Goal: Task Accomplishment & Management: Manage account settings

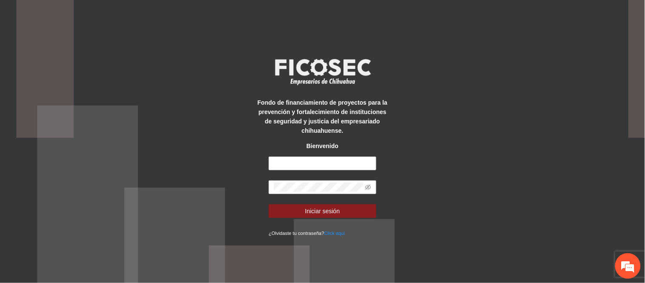
click at [283, 172] on form "Iniciar sesión ¿Olvidaste tu contraseña? Click aqui" at bounding box center [323, 196] width 108 height 81
click at [285, 165] on input "text" at bounding box center [323, 163] width 108 height 14
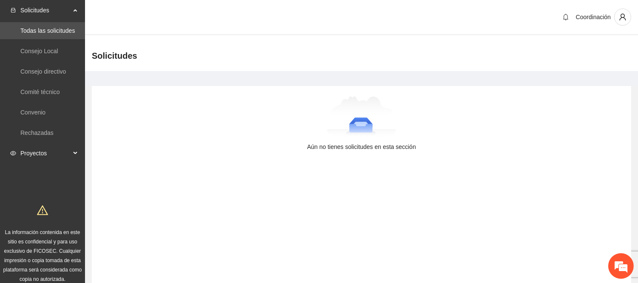
click at [50, 145] on span "Proyectos" at bounding box center [45, 153] width 50 height 17
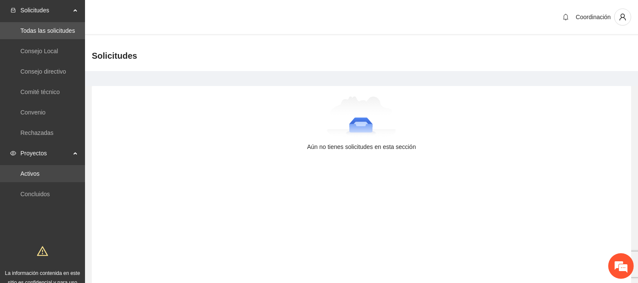
click at [40, 173] on link "Activos" at bounding box center [29, 173] width 19 height 7
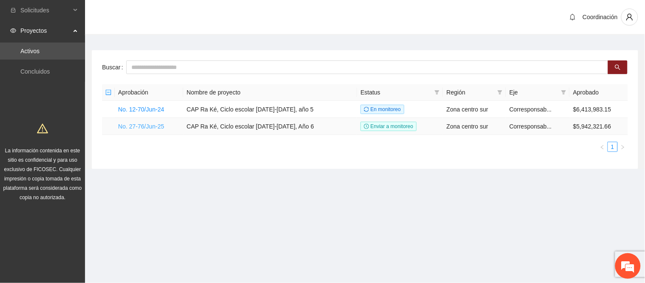
click at [149, 126] on link "No. 27-76/Jun-25" at bounding box center [141, 126] width 46 height 7
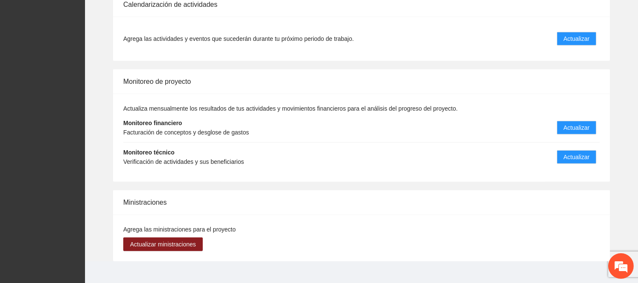
scroll to position [912, 0]
click at [568, 152] on span "Actualizar" at bounding box center [577, 156] width 26 height 9
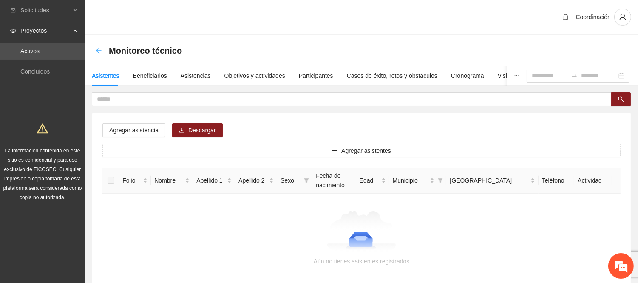
click at [99, 49] on icon "arrow-left" at bounding box center [98, 50] width 7 height 7
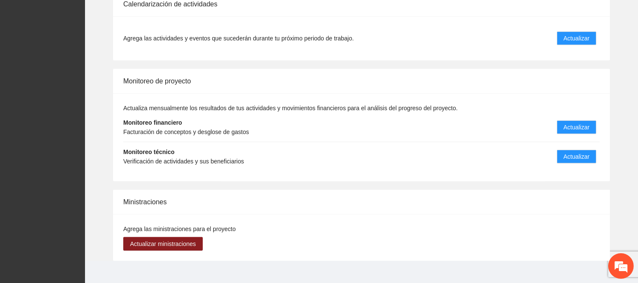
scroll to position [818, 0]
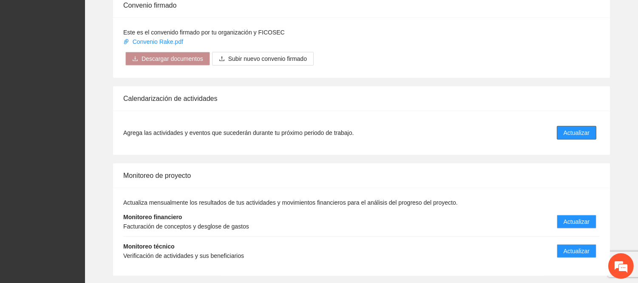
click at [568, 128] on span "Actualizar" at bounding box center [577, 132] width 26 height 9
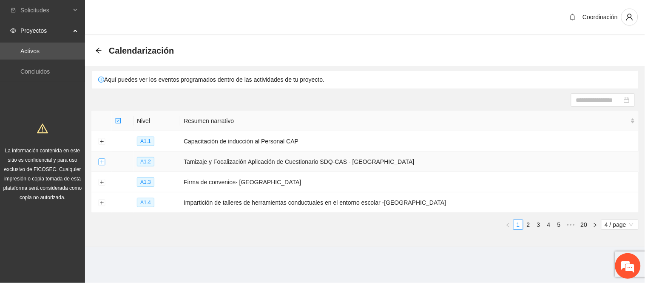
click at [99, 165] on button "Expand row" at bounding box center [101, 162] width 7 height 7
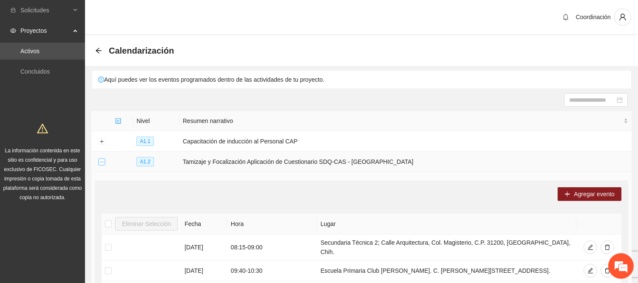
click at [102, 161] on button "Collapse row" at bounding box center [101, 162] width 7 height 7
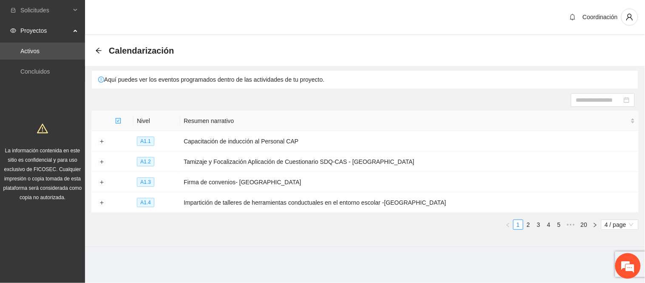
click at [96, 54] on div "Calendarización" at bounding box center [137, 51] width 84 height 14
click at [99, 50] on icon "arrow-left" at bounding box center [99, 51] width 6 height 6
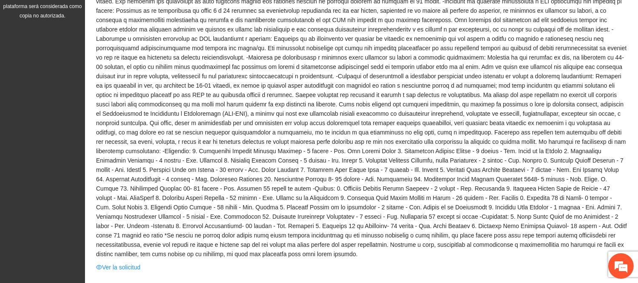
scroll to position [236, 0]
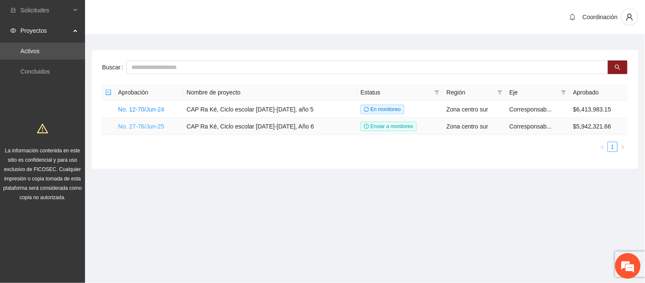
click at [146, 125] on link "No. 27-76/Jun-25" at bounding box center [141, 126] width 46 height 7
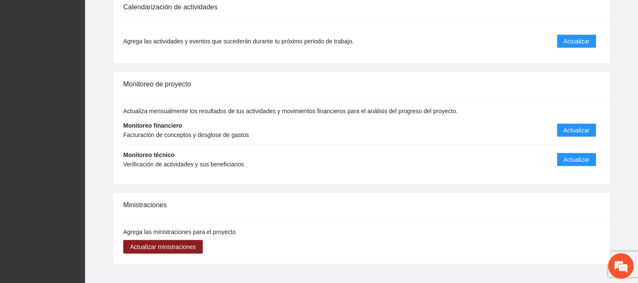
scroll to position [912, 0]
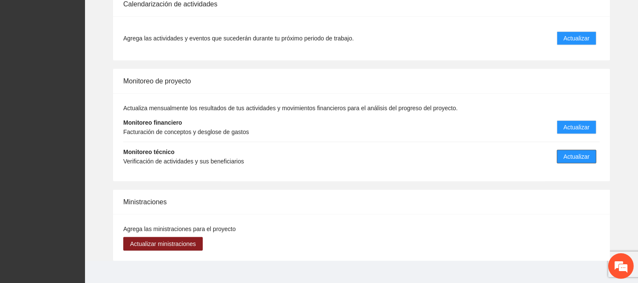
click at [570, 152] on span "Actualizar" at bounding box center [577, 156] width 26 height 9
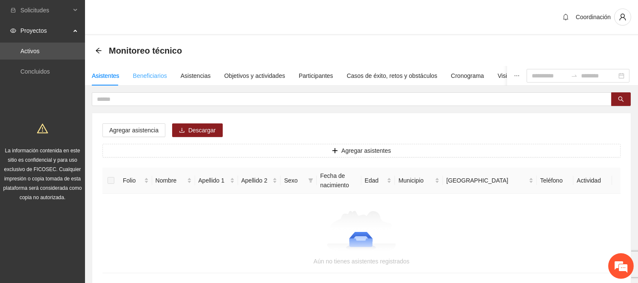
click at [156, 82] on div "Beneficiarios" at bounding box center [150, 76] width 34 height 20
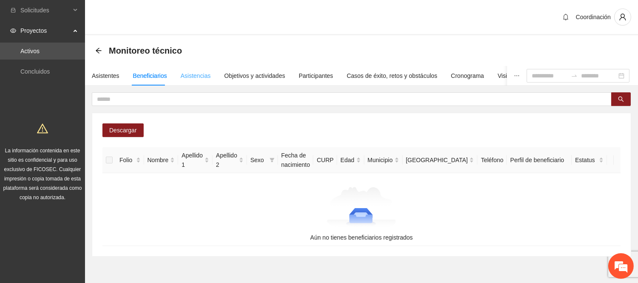
click at [203, 82] on div "Asistencias" at bounding box center [196, 76] width 30 height 20
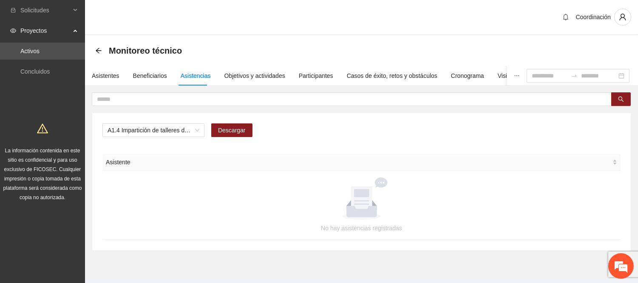
click at [203, 183] on div at bounding box center [362, 198] width 498 height 43
click at [200, 130] on div "A1.4 Impartición de talleres de herramientas conductuales en el entorno escolar…" at bounding box center [153, 130] width 102 height 14
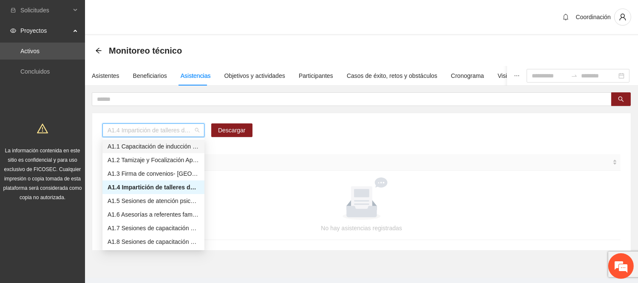
click at [161, 124] on span "A1.4 Impartición de talleres de herramientas conductuales en el entorno escolar…" at bounding box center [154, 130] width 92 height 13
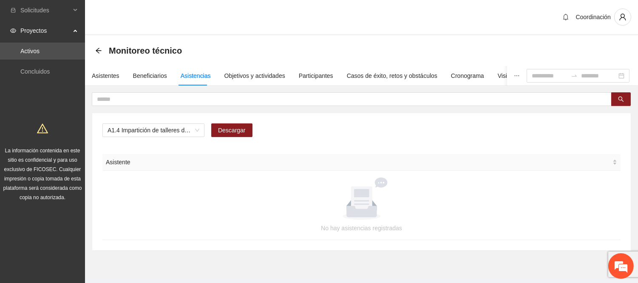
click at [260, 251] on section "Monitoreo técnico Asistentes Beneficiarios Asistencias Objetivos y actividades …" at bounding box center [361, 156] width 553 height 242
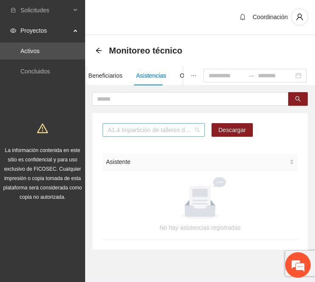
click at [177, 128] on span "A1.4 Impartición de talleres de herramientas conductuales en el entorno escolar…" at bounding box center [154, 130] width 92 height 13
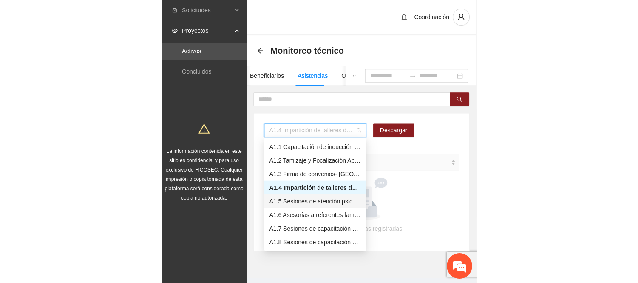
scroll to position [94, 0]
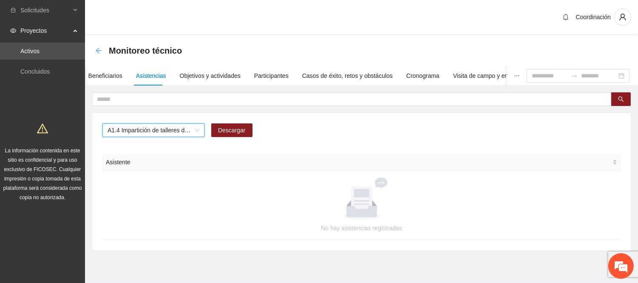
click at [99, 50] on icon "arrow-left" at bounding box center [99, 51] width 6 height 6
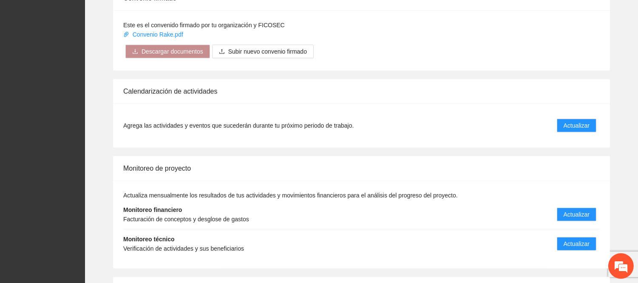
scroll to position [818, 0]
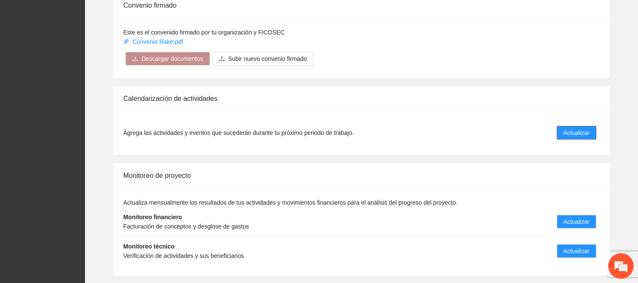
click at [558, 126] on button "Actualizar" at bounding box center [577, 133] width 40 height 14
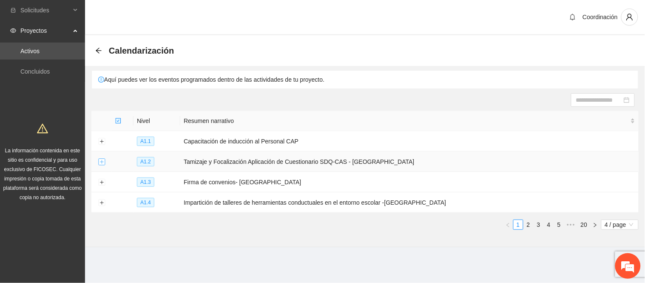
click at [102, 162] on button "Expand row" at bounding box center [101, 162] width 7 height 7
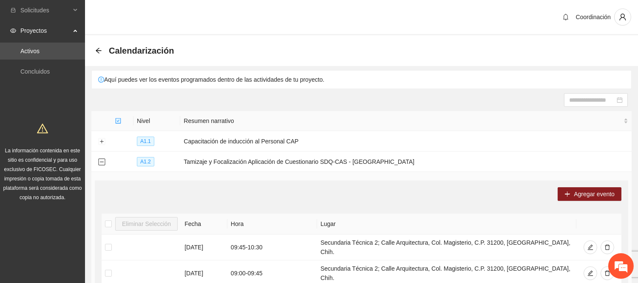
scroll to position [47, 0]
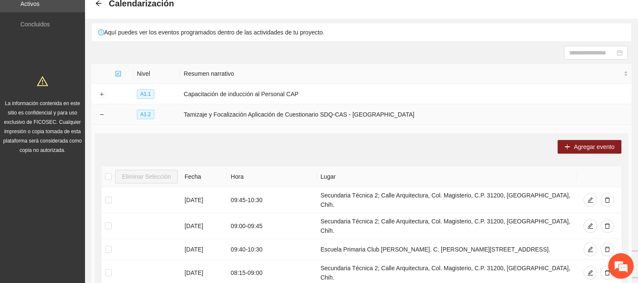
click at [99, 119] on td at bounding box center [101, 114] width 20 height 20
click at [99, 116] on button "Collapse row" at bounding box center [101, 114] width 7 height 7
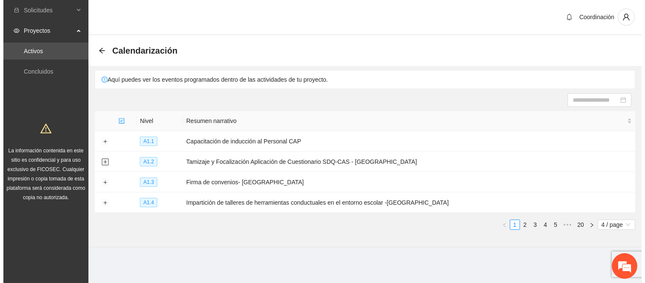
scroll to position [0, 0]
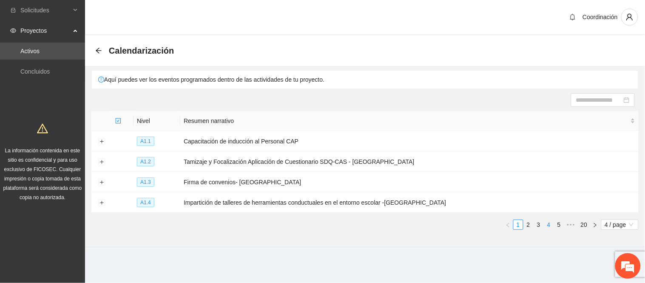
click at [546, 227] on link "4" at bounding box center [548, 224] width 9 height 9
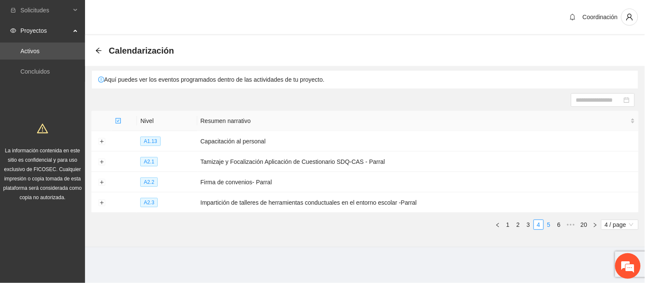
click at [549, 222] on link "5" at bounding box center [548, 224] width 9 height 9
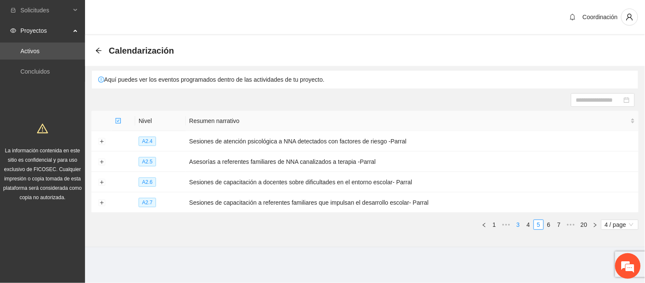
click at [527, 224] on link "4" at bounding box center [528, 224] width 9 height 9
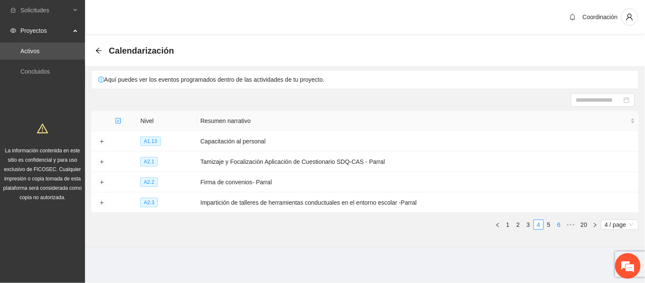
click at [556, 229] on link "6" at bounding box center [558, 224] width 9 height 9
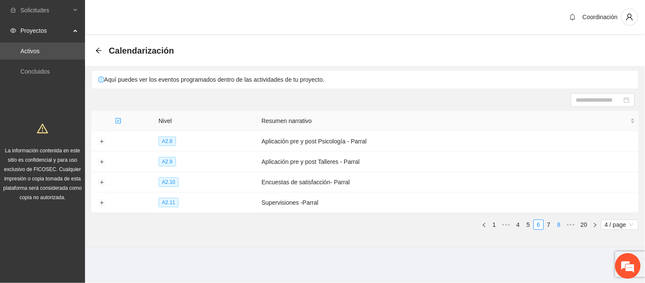
click at [556, 229] on link "8" at bounding box center [558, 224] width 9 height 9
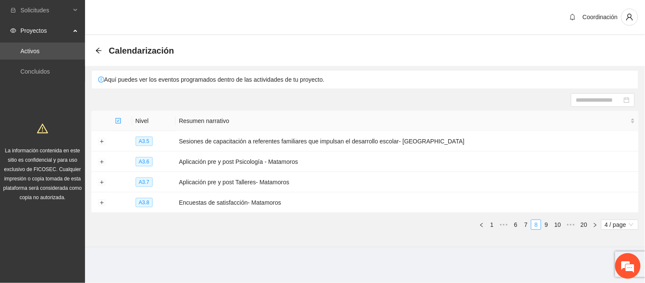
click at [556, 229] on link "10" at bounding box center [558, 224] width 12 height 9
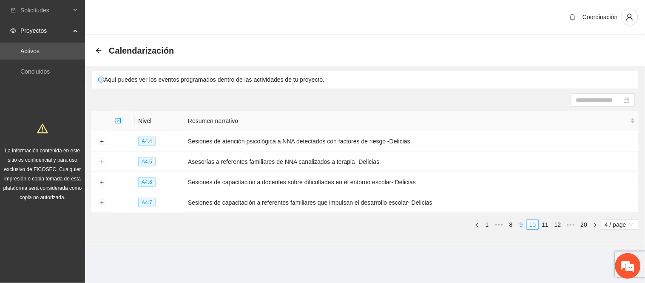
click at [522, 226] on link "9" at bounding box center [521, 224] width 9 height 9
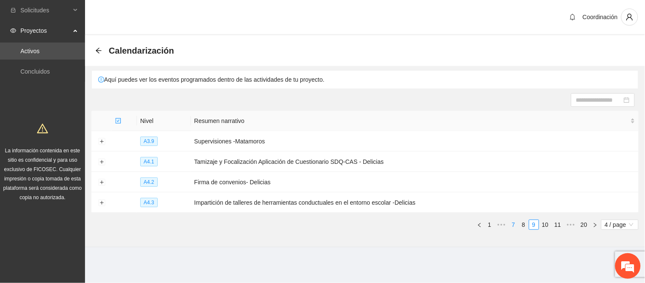
click at [514, 223] on link "7" at bounding box center [513, 224] width 9 height 9
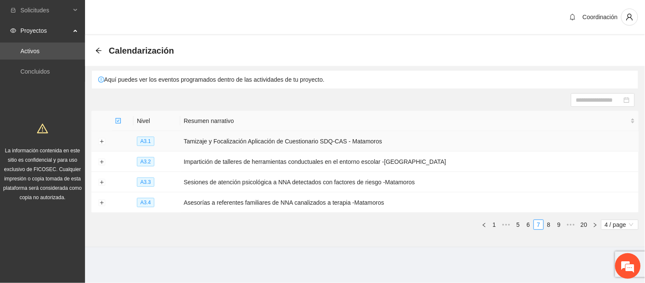
click at [105, 142] on td at bounding box center [101, 141] width 20 height 20
click at [103, 142] on button "Expand row" at bounding box center [101, 141] width 7 height 7
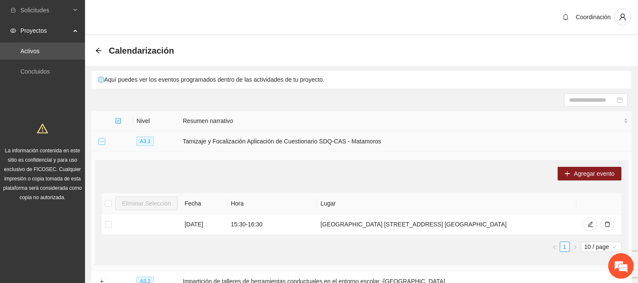
click at [100, 142] on button "Collapse row" at bounding box center [101, 141] width 7 height 7
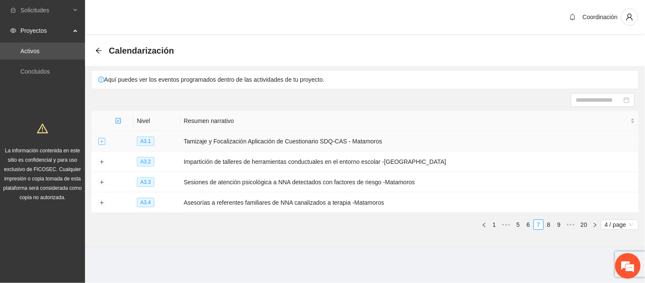
click at [101, 138] on button "Expand row" at bounding box center [101, 141] width 7 height 7
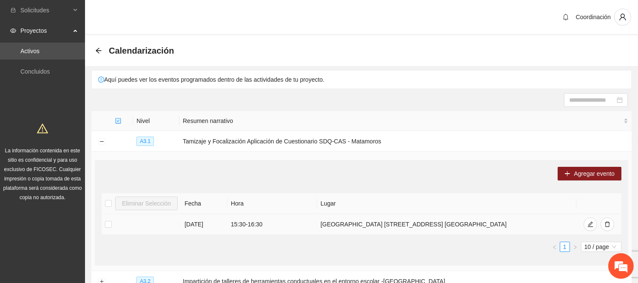
click at [324, 226] on td "[GEOGRAPHIC_DATA] [STREET_ADDRESS] [GEOGRAPHIC_DATA]" at bounding box center [446, 224] width 259 height 21
drag, startPoint x: 319, startPoint y: 226, endPoint x: 479, endPoint y: 235, distance: 159.7
click at [479, 235] on div "Eliminar Selección Fecha Hora Lugar [DATE] 15:30 - 16:30 [GEOGRAPHIC_DATA] [STR…" at bounding box center [362, 222] width 520 height 59
copy div "[GEOGRAPHIC_DATA] [STREET_ADDRESS] Obrera 1"
click at [103, 139] on td at bounding box center [101, 141] width 20 height 20
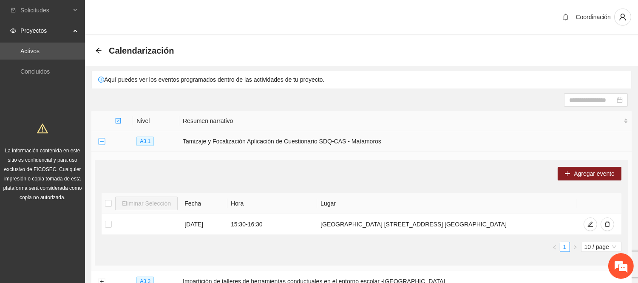
click at [102, 139] on button "Collapse row" at bounding box center [101, 141] width 7 height 7
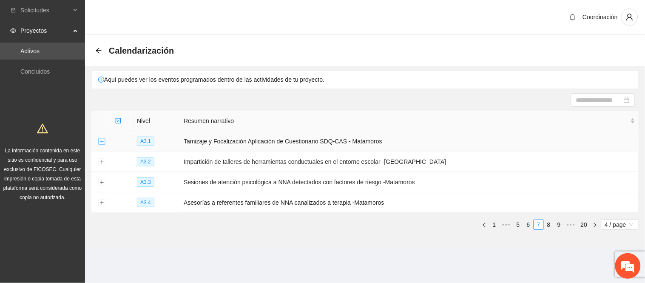
click at [101, 141] on button "Expand row" at bounding box center [101, 141] width 7 height 7
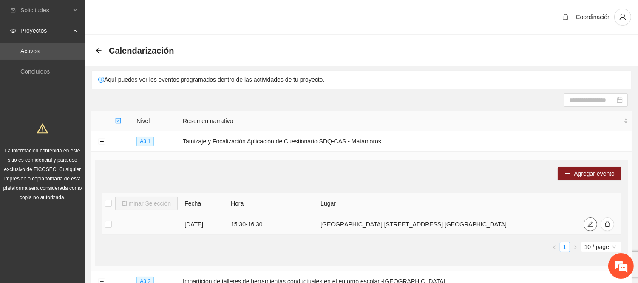
click at [596, 225] on button "button" at bounding box center [591, 224] width 14 height 14
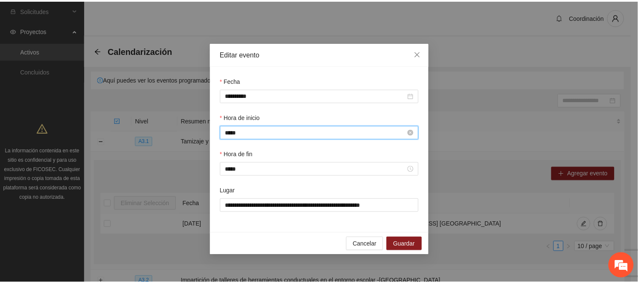
scroll to position [357, 0]
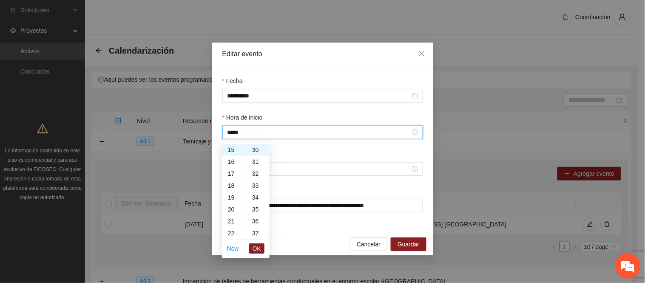
drag, startPoint x: 254, startPoint y: 130, endPoint x: 210, endPoint y: 132, distance: 43.4
click at [210, 132] on div "**********" at bounding box center [322, 141] width 645 height 283
click at [254, 102] on div "**********" at bounding box center [322, 96] width 201 height 14
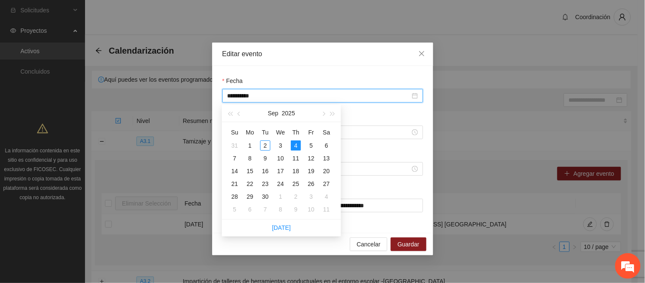
click at [302, 68] on div "**********" at bounding box center [322, 149] width 221 height 167
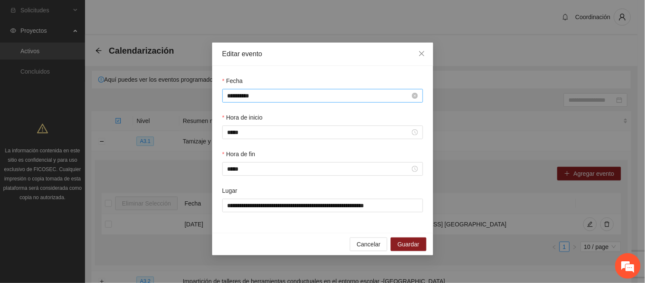
click at [233, 97] on input "**********" at bounding box center [318, 95] width 183 height 9
type input "**********"
click at [409, 247] on span "Guardar" at bounding box center [409, 243] width 22 height 9
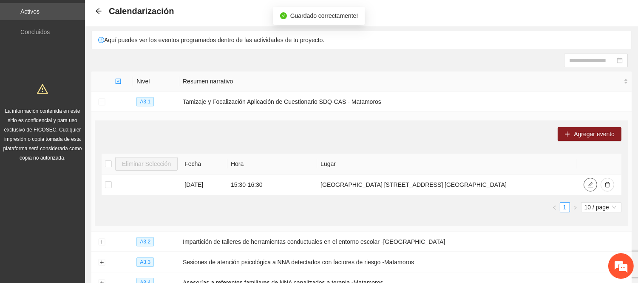
scroll to position [94, 0]
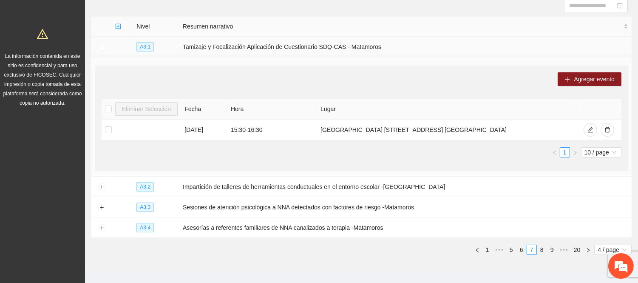
click at [108, 41] on td at bounding box center [101, 47] width 20 height 20
click at [99, 43] on td at bounding box center [101, 47] width 20 height 20
click at [102, 46] on button "Collapse row" at bounding box center [101, 47] width 7 height 7
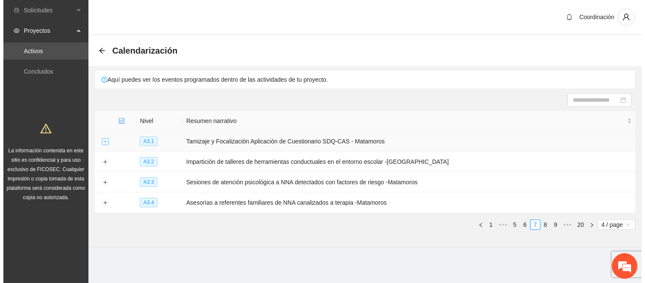
scroll to position [0, 0]
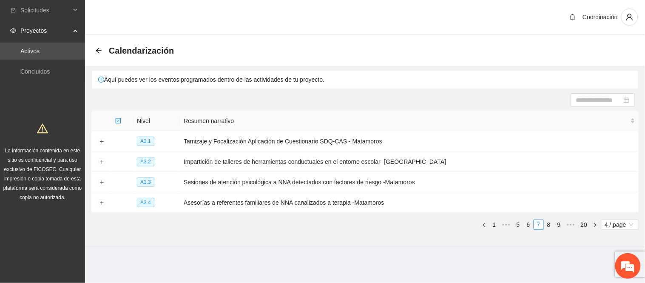
click at [99, 45] on div "Calendarización" at bounding box center [137, 51] width 84 height 14
click at [99, 50] on icon "arrow-left" at bounding box center [99, 51] width 6 height 6
